Goal: Information Seeking & Learning: Learn about a topic

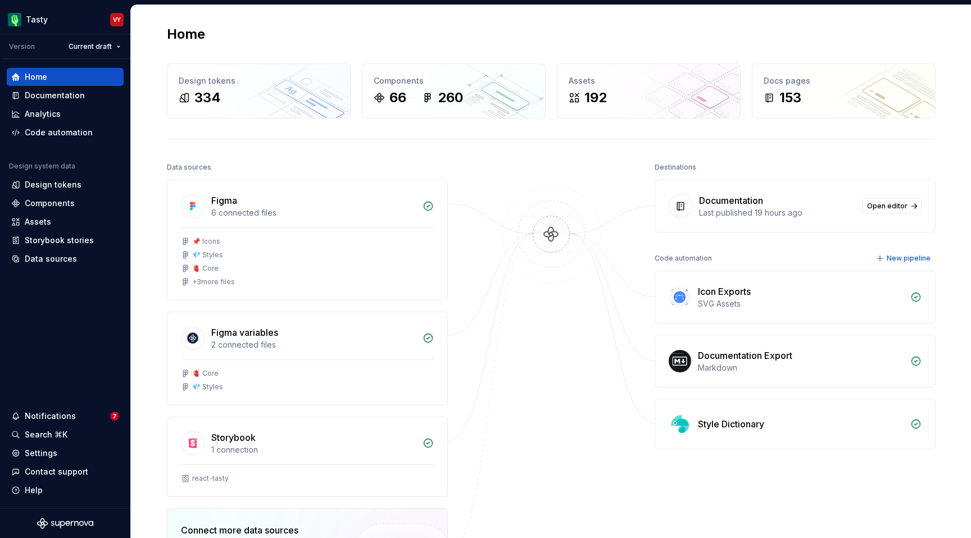
click at [147, 221] on div "Home Design tokens 334 Components 66 260 Assets 192 Docs pages 153 Data sources…" at bounding box center [551, 364] width 809 height 718
click at [57, 208] on div "Components" at bounding box center [50, 203] width 50 height 11
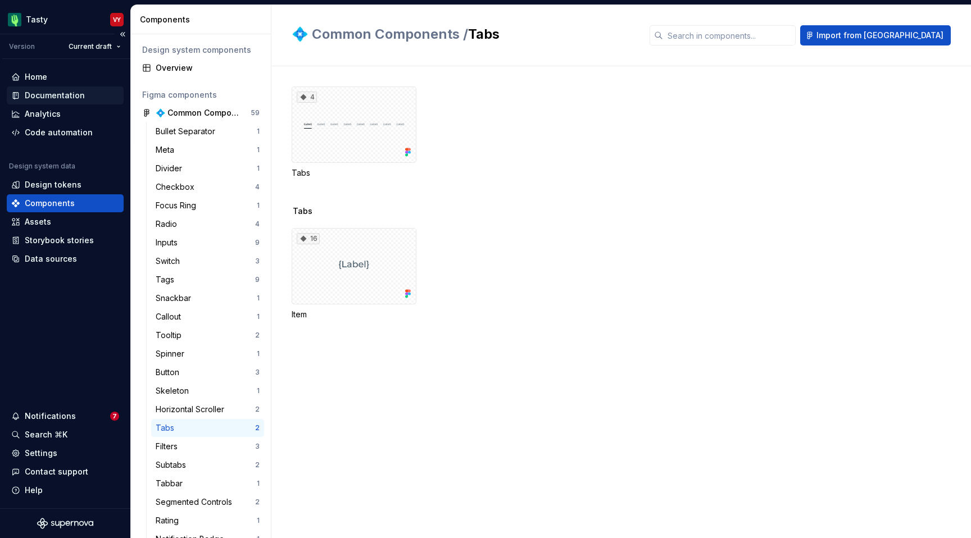
click at [74, 96] on div "Documentation" at bounding box center [55, 95] width 60 height 11
click at [72, 95] on div "Documentation" at bounding box center [55, 95] width 60 height 11
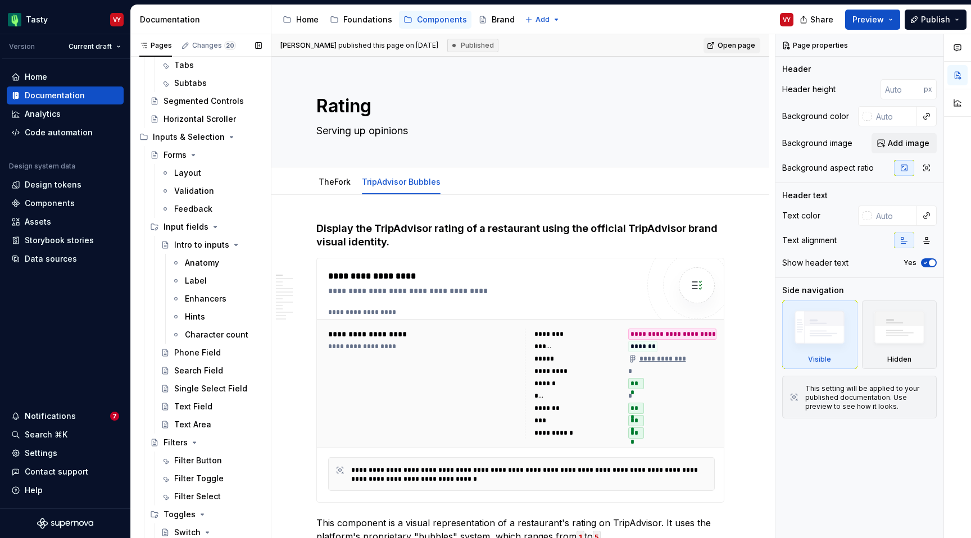
scroll to position [1038, 0]
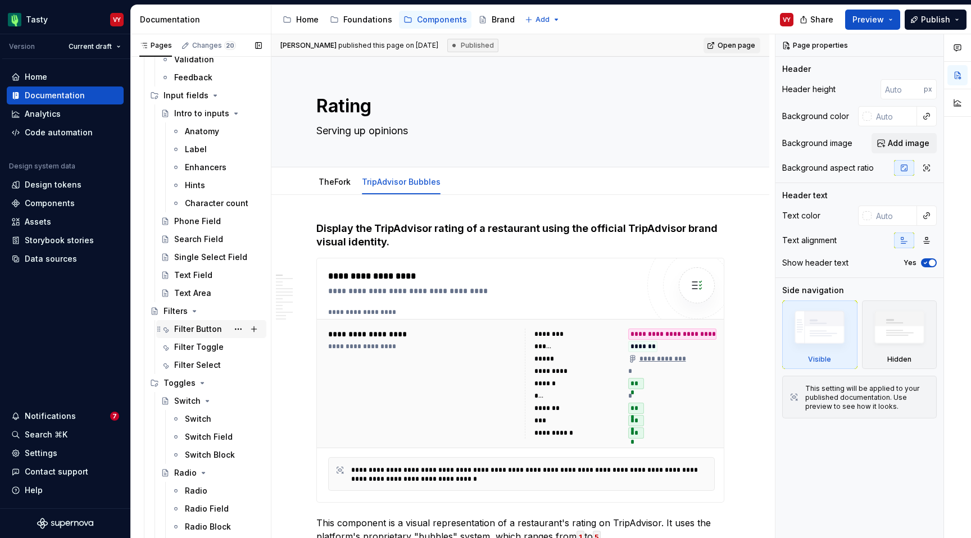
click at [206, 327] on div "Filter Button" at bounding box center [198, 329] width 48 height 11
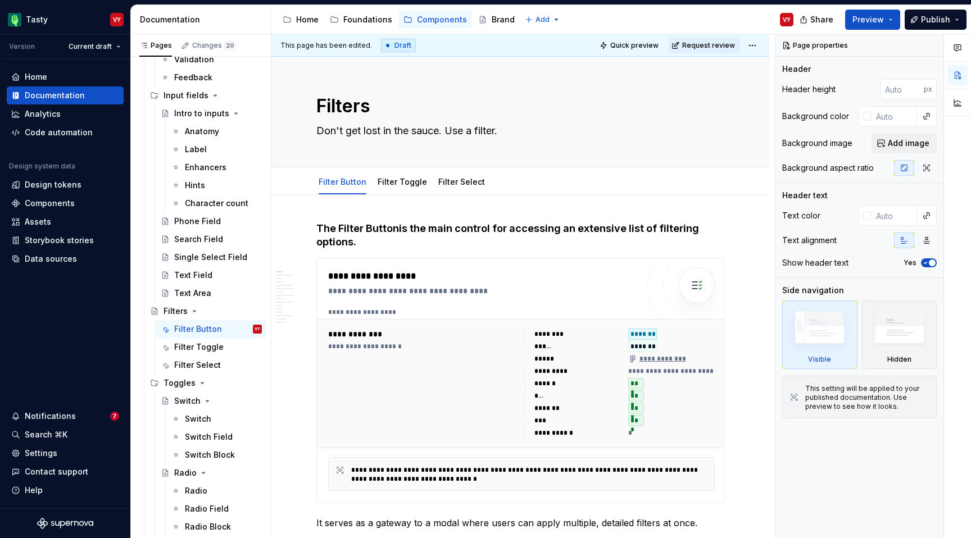
type textarea "*"
